Goal: Task Accomplishment & Management: Manage account settings

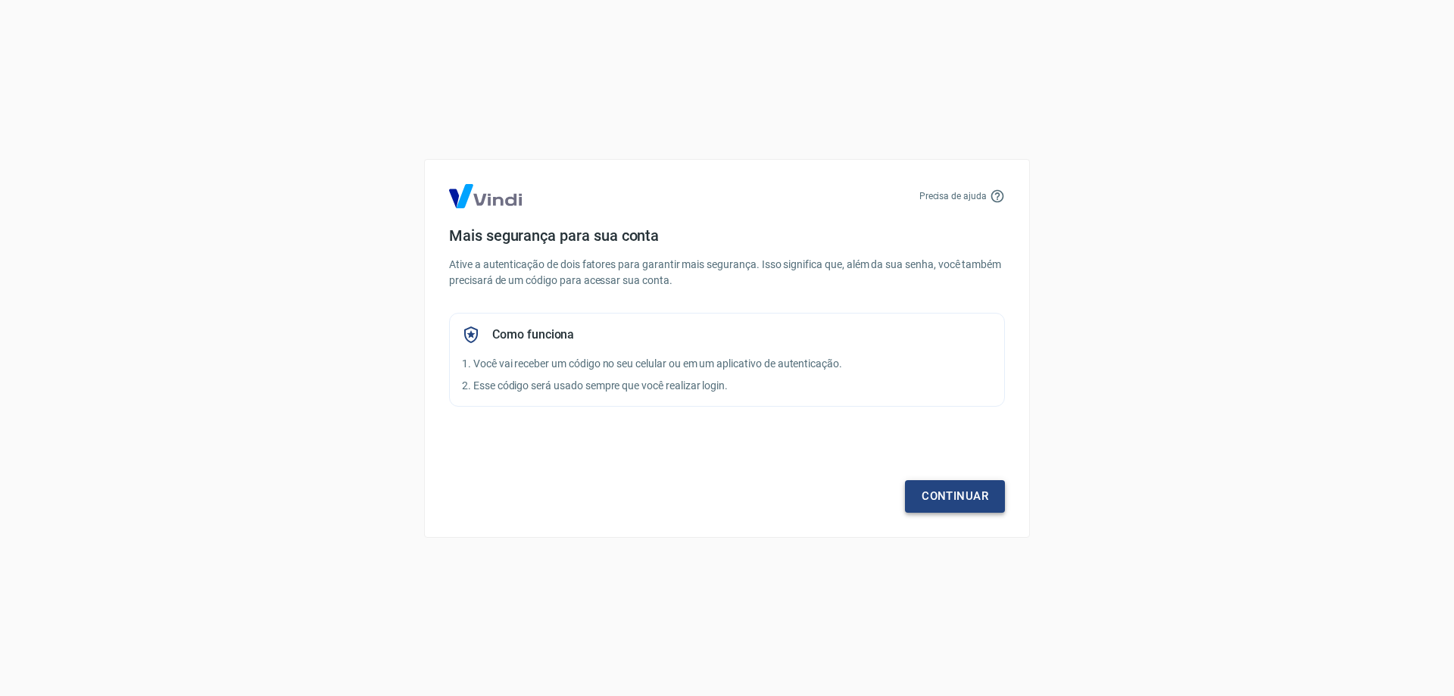
click at [940, 494] on link "Continuar" at bounding box center [955, 496] width 100 height 32
